Goal: Task Accomplishment & Management: Use online tool/utility

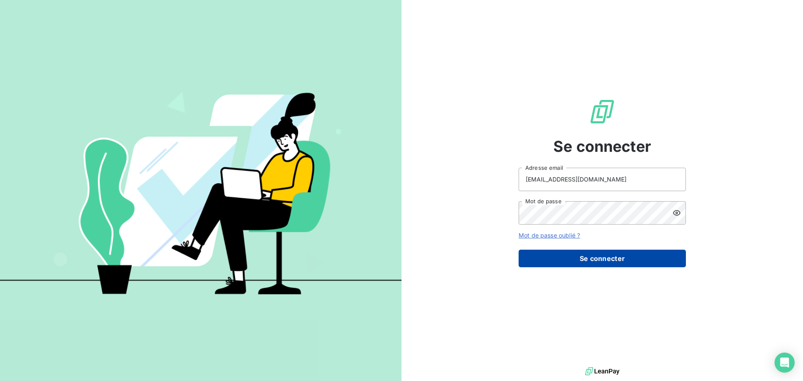
click at [596, 256] on button "Se connecter" at bounding box center [602, 259] width 167 height 18
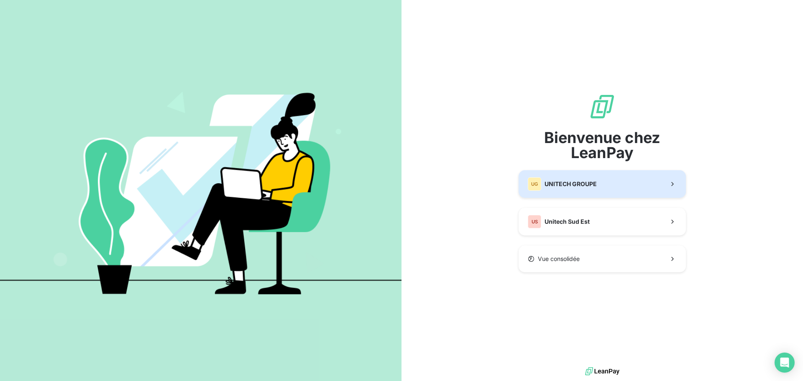
click at [617, 185] on button "UG UNITECH GROUPE" at bounding box center [602, 184] width 167 height 28
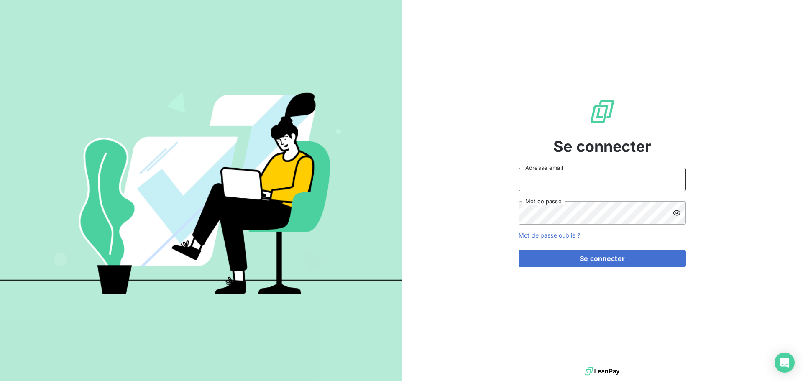
type input "[EMAIL_ADDRESS][DOMAIN_NAME]"
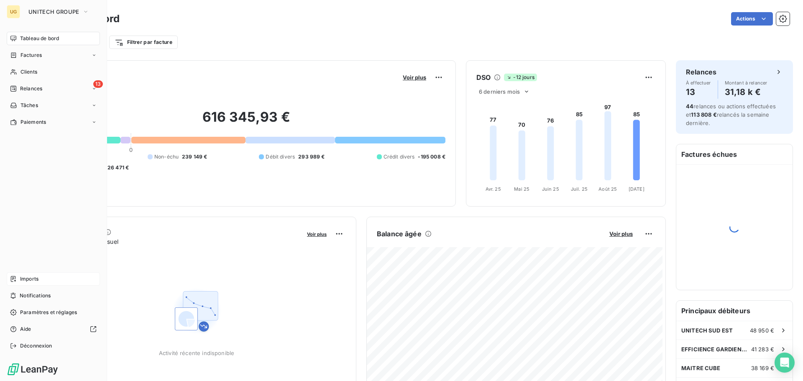
click at [43, 279] on div "Imports" at bounding box center [53, 278] width 93 height 13
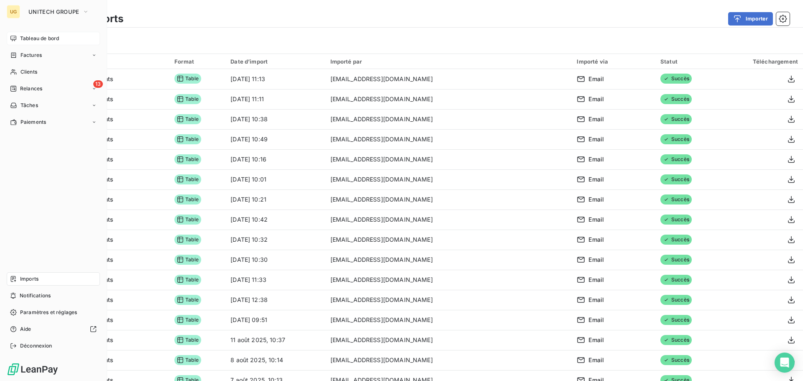
click at [60, 40] on div "Tableau de bord" at bounding box center [53, 38] width 93 height 13
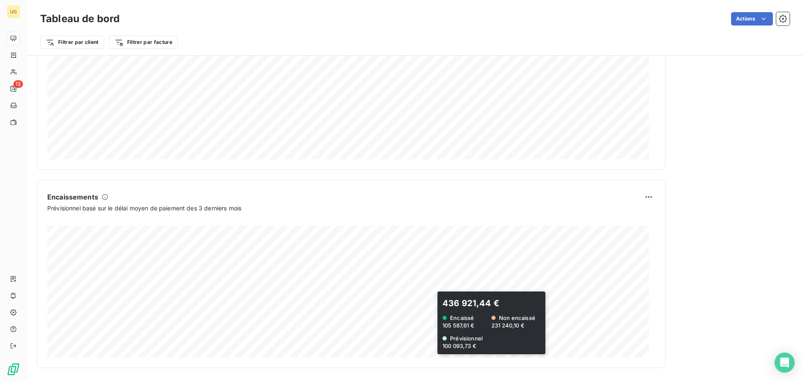
scroll to position [434, 0]
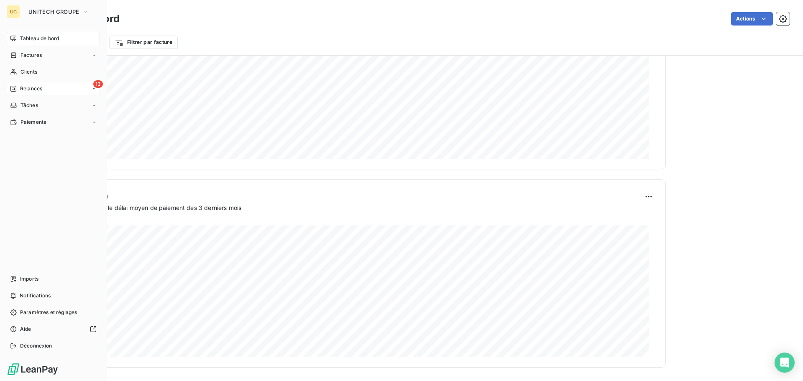
click at [28, 89] on span "Relances" at bounding box center [31, 89] width 22 height 8
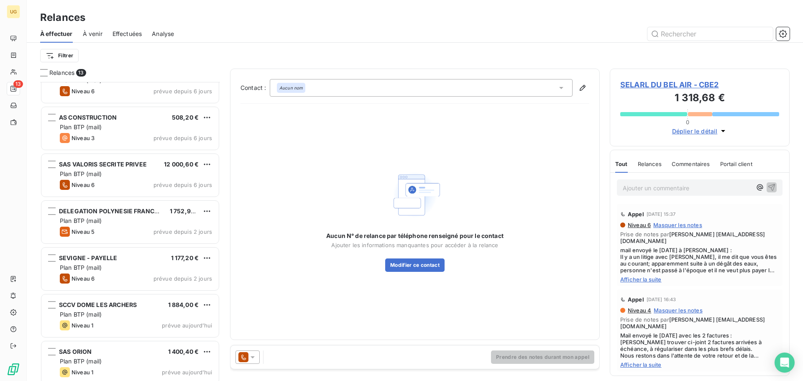
scroll to position [310, 0]
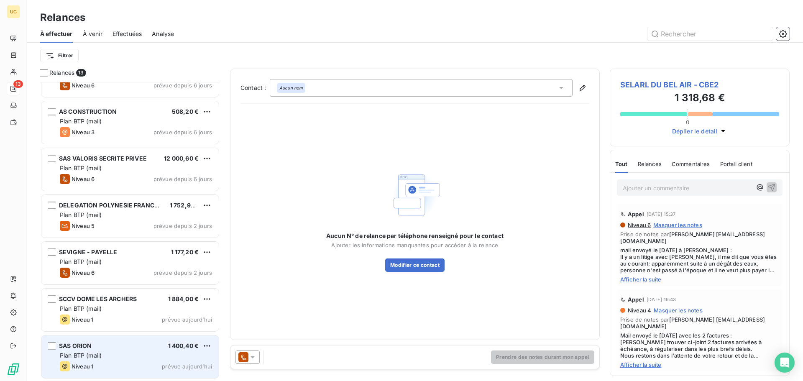
click at [124, 350] on div "SAS ORION 1 400,40 € Plan BTP (mail) Niveau 1 prévue [DATE]" at bounding box center [129, 356] width 177 height 43
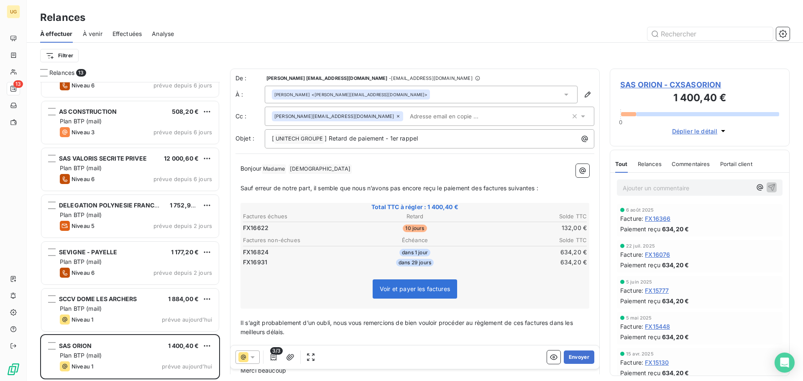
drag, startPoint x: 240, startPoint y: 188, endPoint x: 548, endPoint y: 189, distance: 308.3
click at [549, 194] on div "Bonjour Madame ﻿ KERKACH ﻿ ﻿ ﻿ Sauf erreur de notre part, il semble que nous n’…" at bounding box center [414, 291] width 359 height 264
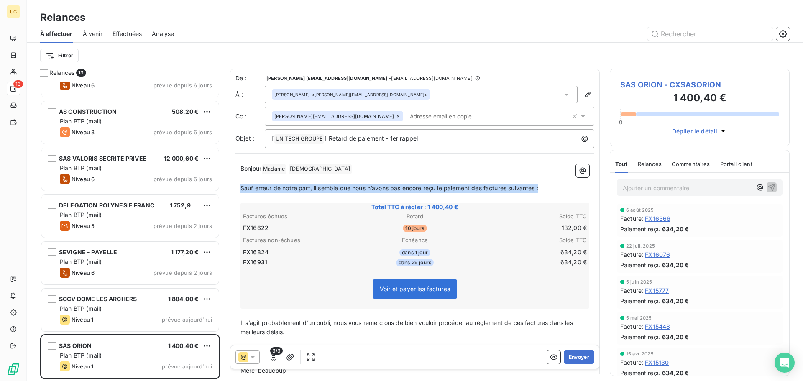
drag, startPoint x: 548, startPoint y: 187, endPoint x: 228, endPoint y: 191, distance: 320.4
click at [228, 191] on div "Relances 13 RALLIE ELEC 385,40 € Plan BTP (mail) Niveau 4 prévue depuis 6 jours…" at bounding box center [415, 225] width 776 height 312
copy span "Sauf erreur de notre part, il semble que nous n’avons pas encore reçu le paieme…"
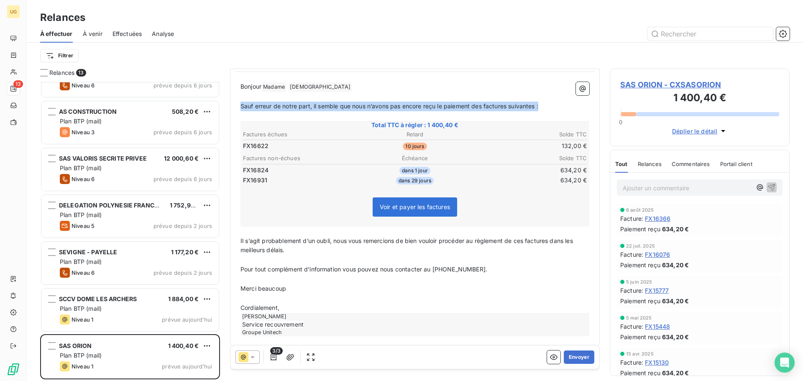
scroll to position [85, 0]
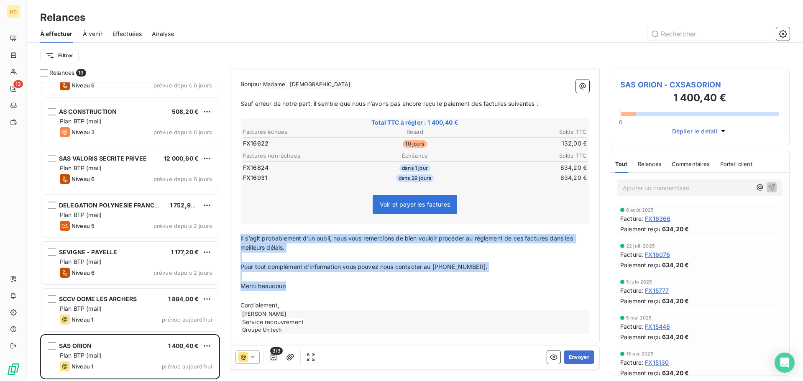
drag, startPoint x: 241, startPoint y: 237, endPoint x: 492, endPoint y: 284, distance: 255.5
click at [492, 284] on div "Bonjour Madame ﻿ KERKACH ﻿ ﻿ ﻿ Sauf erreur de notre part, il semble que nous n’…" at bounding box center [415, 206] width 349 height 254
copy div "Il s’agit probablement d’un oubli, nous vous remercions de bien vouloir procéde…"
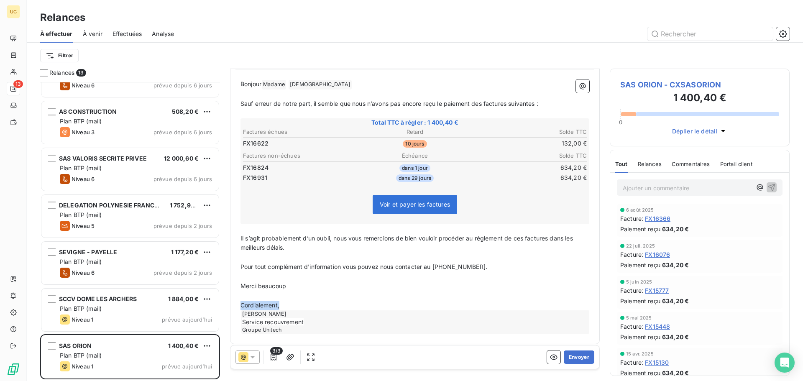
drag, startPoint x: 290, startPoint y: 305, endPoint x: 239, endPoint y: 302, distance: 51.1
click at [239, 302] on div "Bonjour Madame ﻿ KERKACH ﻿ ﻿ ﻿ Sauf erreur de notre part, il semble que nous n’…" at bounding box center [414, 206] width 359 height 264
copy span "Cordialement,"
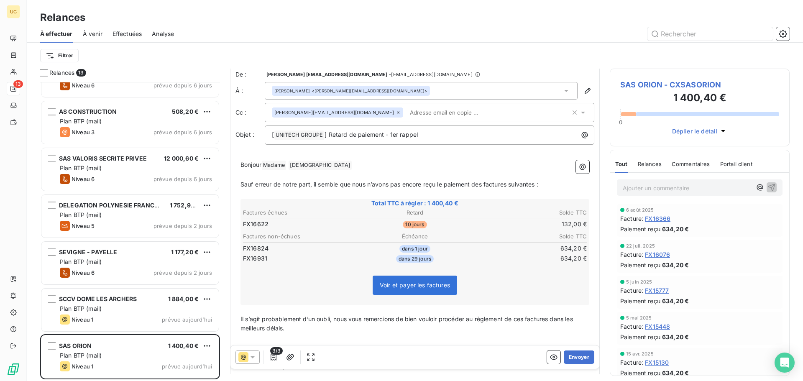
scroll to position [0, 0]
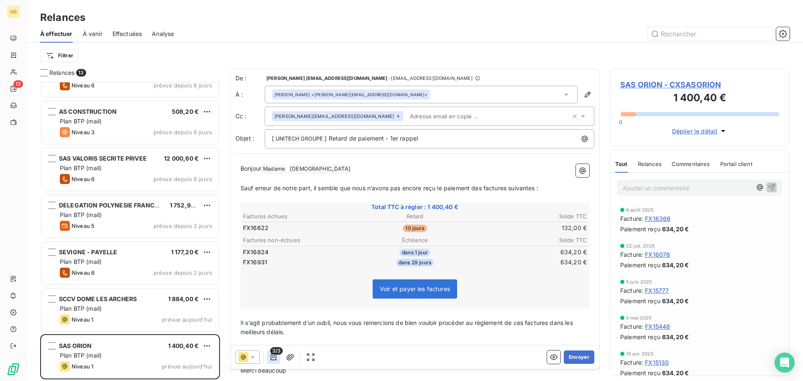
click at [277, 358] on icon "button" at bounding box center [273, 357] width 8 height 8
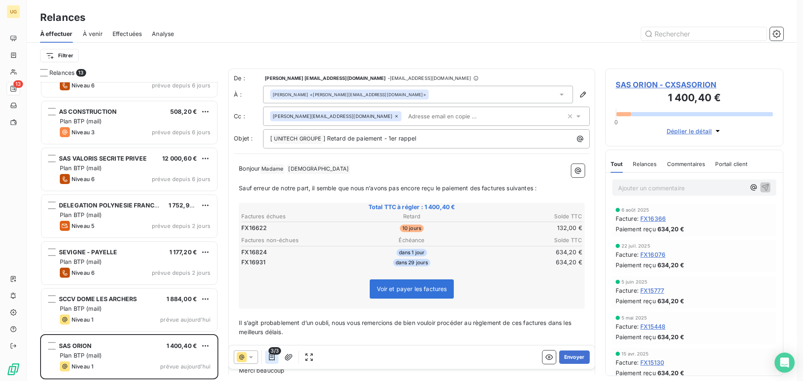
scroll to position [293, 172]
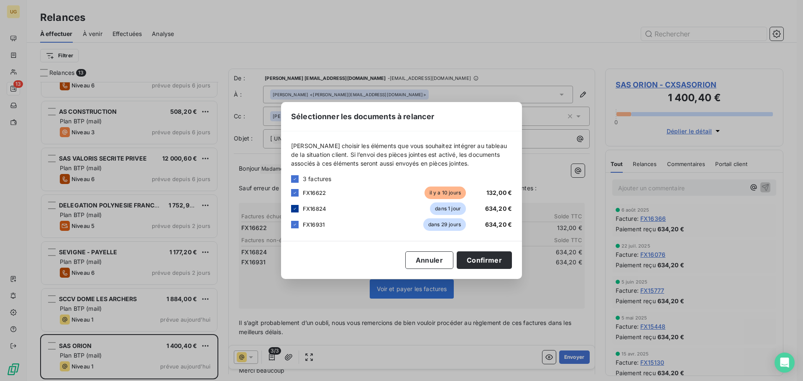
click at [293, 210] on icon at bounding box center [294, 208] width 5 height 5
click at [294, 225] on icon at bounding box center [294, 224] width 5 height 5
click at [477, 260] on button "Confirmer" at bounding box center [484, 260] width 55 height 18
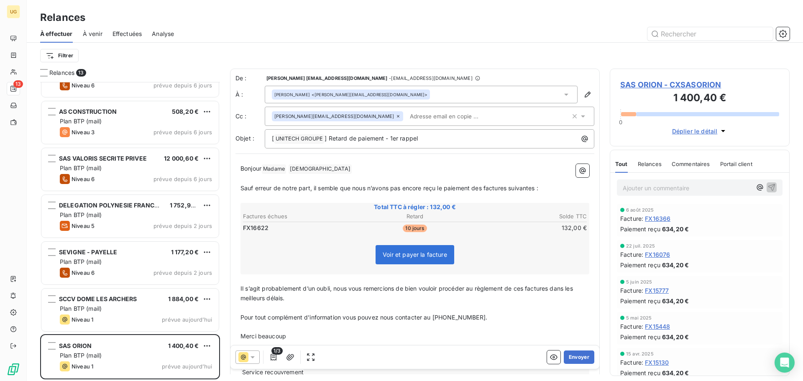
scroll to position [293, 174]
click at [574, 358] on button "Envoyer" at bounding box center [579, 357] width 31 height 13
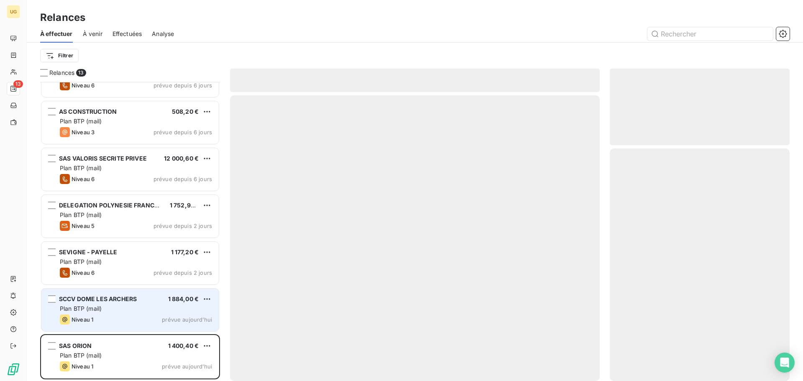
scroll to position [263, 0]
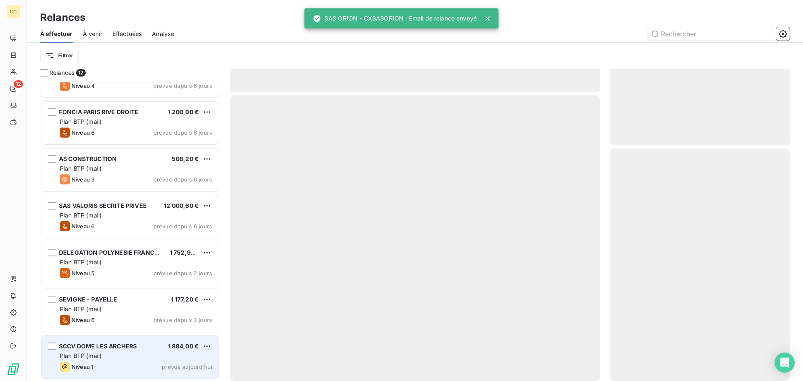
click at [140, 362] on div "Niveau 1 prévue aujourd’hui" at bounding box center [136, 367] width 152 height 10
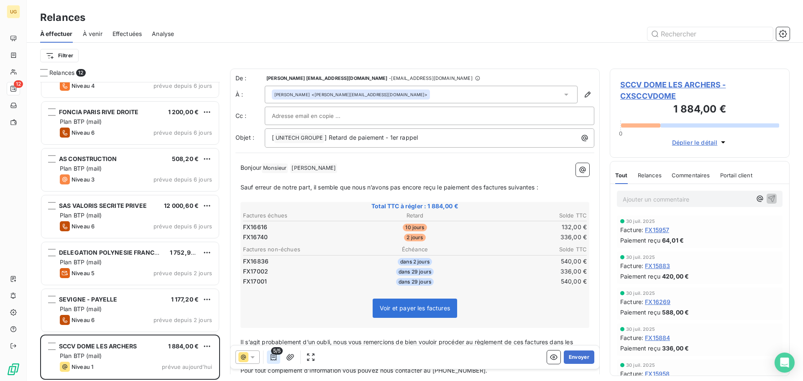
click at [274, 361] on button "button" at bounding box center [273, 357] width 13 height 13
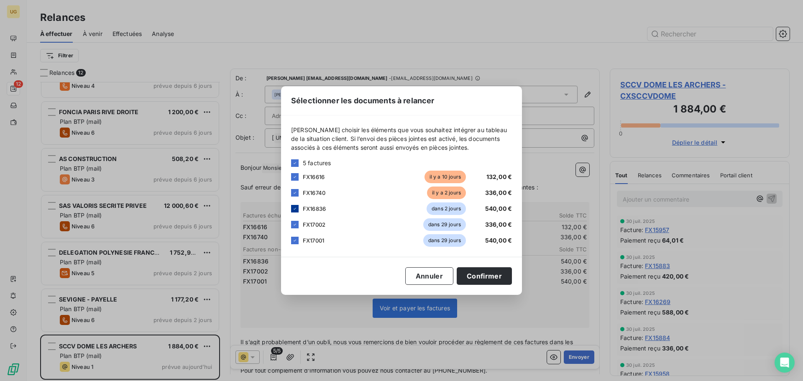
click at [296, 211] on icon at bounding box center [294, 208] width 5 height 5
click at [297, 225] on icon at bounding box center [294, 224] width 5 height 5
click at [297, 239] on icon at bounding box center [294, 240] width 5 height 5
click at [504, 274] on button "Confirmer" at bounding box center [484, 276] width 55 height 18
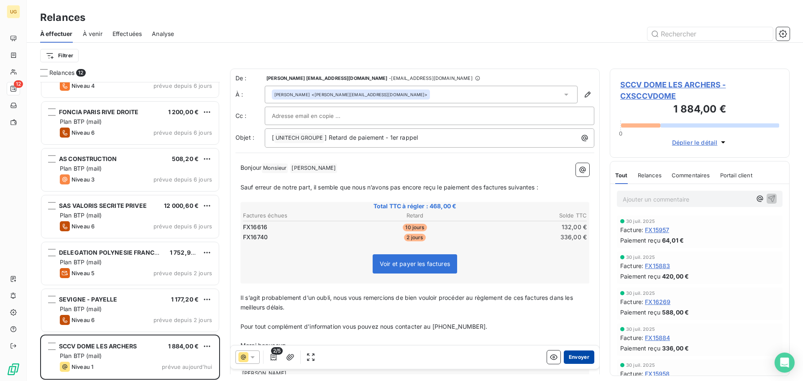
click at [569, 359] on button "Envoyer" at bounding box center [579, 357] width 31 height 13
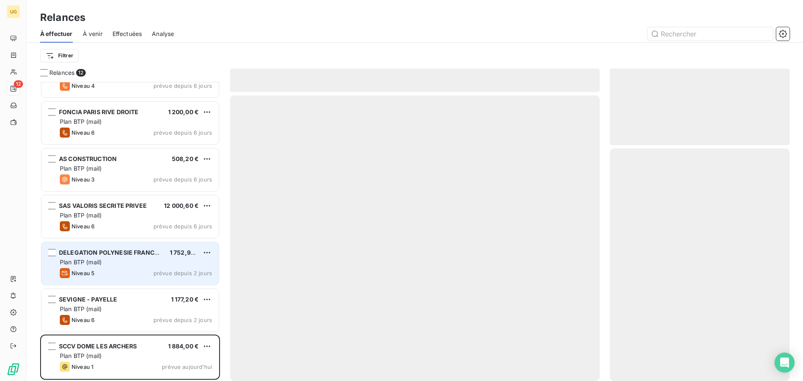
scroll to position [216, 0]
